Goal: Information Seeking & Learning: Learn about a topic

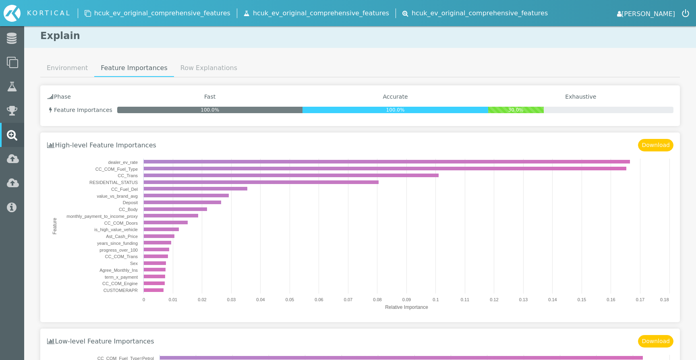
select select "area_under_roc_curve"
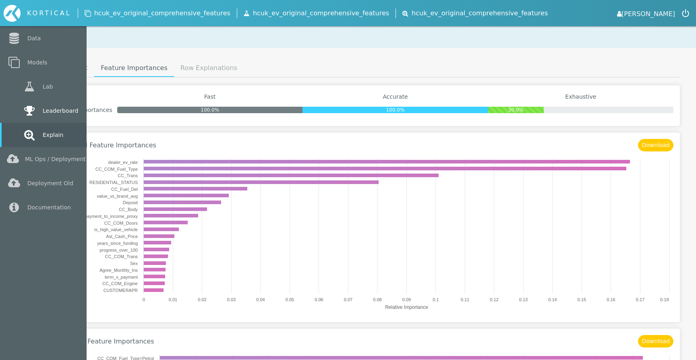
click at [17, 101] on link "Leaderboard" at bounding box center [43, 111] width 87 height 24
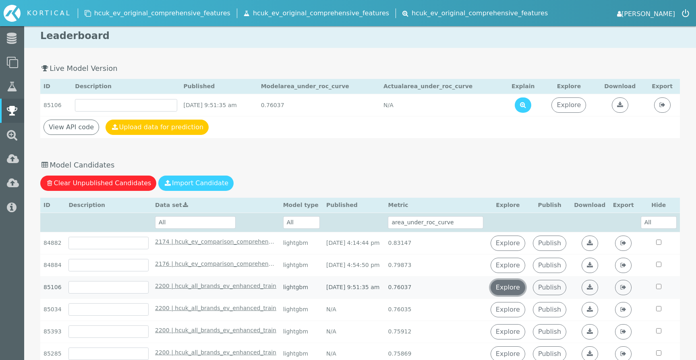
click at [515, 289] on link "Explore" at bounding box center [508, 287] width 35 height 15
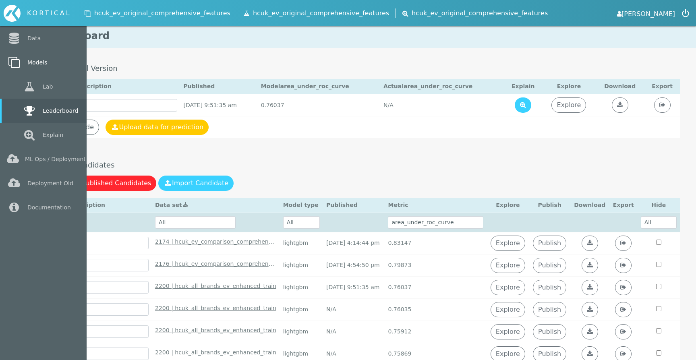
click at [15, 64] on icon at bounding box center [14, 62] width 14 height 11
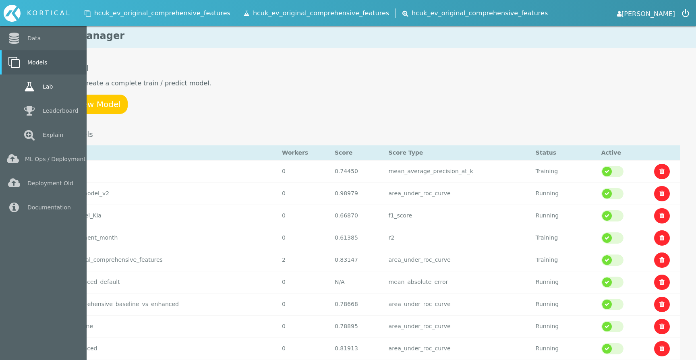
click at [19, 82] on link "Lab" at bounding box center [43, 87] width 87 height 24
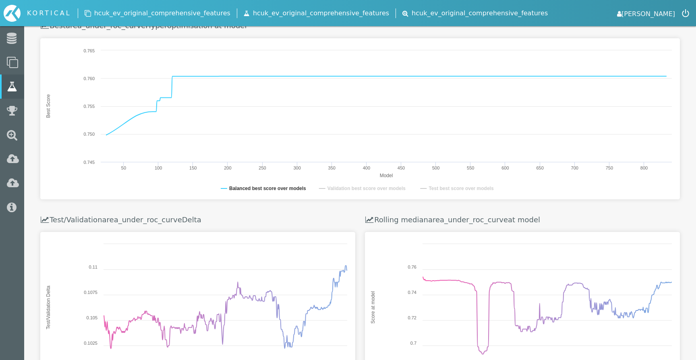
scroll to position [285, 0]
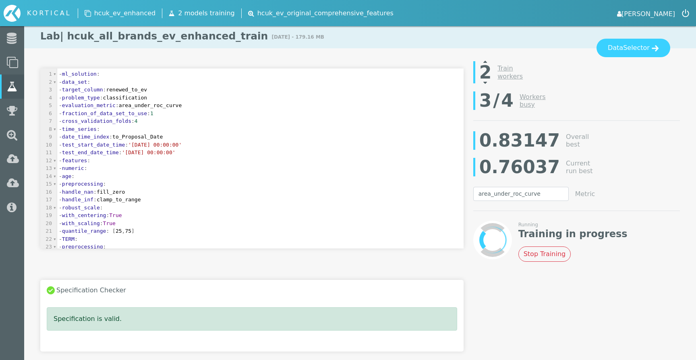
select select "area_under_roc_curve"
